Goal: Information Seeking & Learning: Learn about a topic

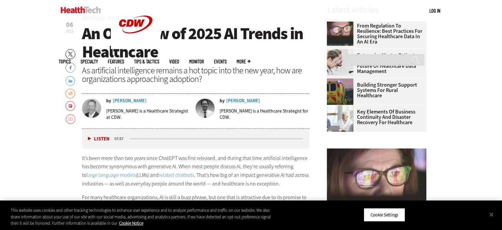
scroll to position [232, 0]
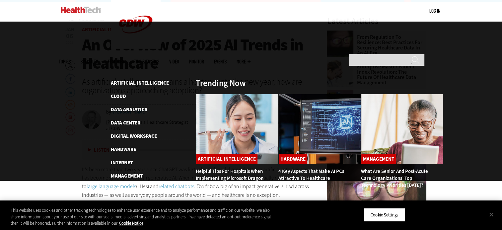
click at [71, 59] on span "Topics" at bounding box center [65, 61] width 12 height 5
click at [127, 80] on link "Artificial Intelligence" at bounding box center [140, 83] width 58 height 7
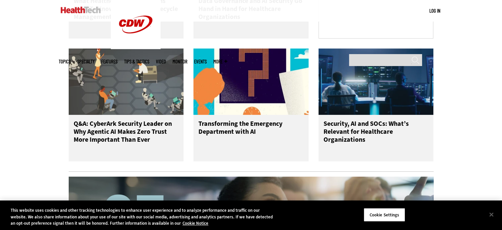
scroll to position [464, 0]
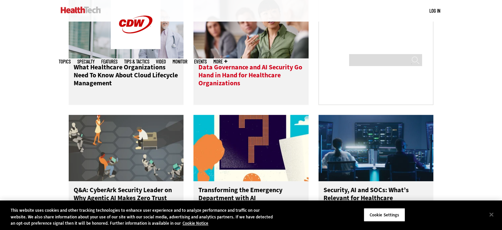
click at [251, 72] on h3 "Data Governance and AI Security Go Hand in Hand for Healthcare Organizations" at bounding box center [250, 76] width 105 height 27
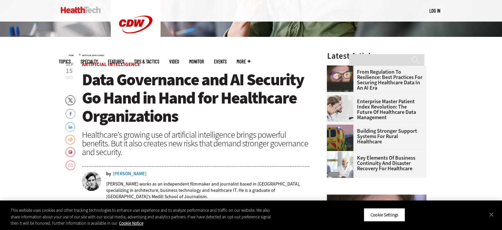
scroll to position [199, 0]
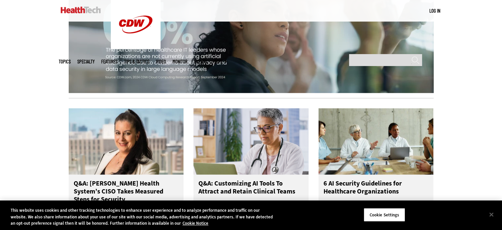
scroll to position [796, 0]
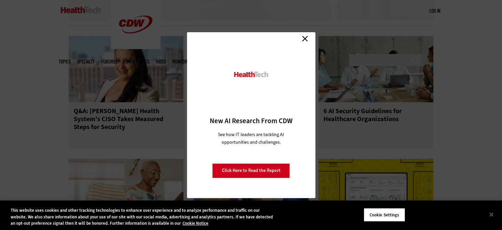
click at [304, 39] on link "Close" at bounding box center [305, 39] width 10 height 10
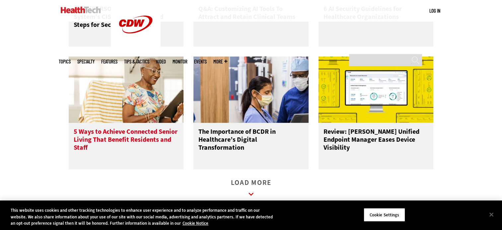
scroll to position [862, 0]
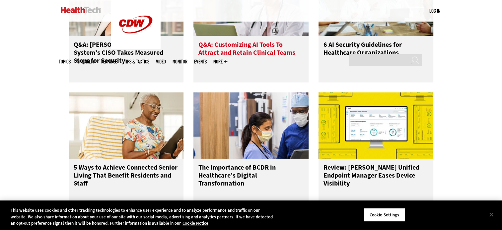
click at [235, 58] on h3 "Q&A: Customizing AI Tools To Attract and Retain Clinical Teams" at bounding box center [250, 54] width 105 height 27
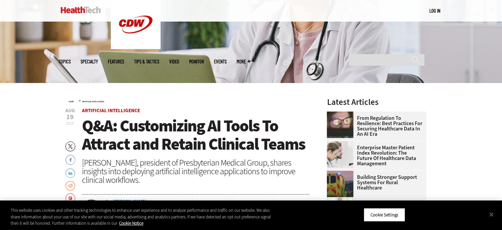
scroll to position [166, 0]
